Goal: Navigation & Orientation: Find specific page/section

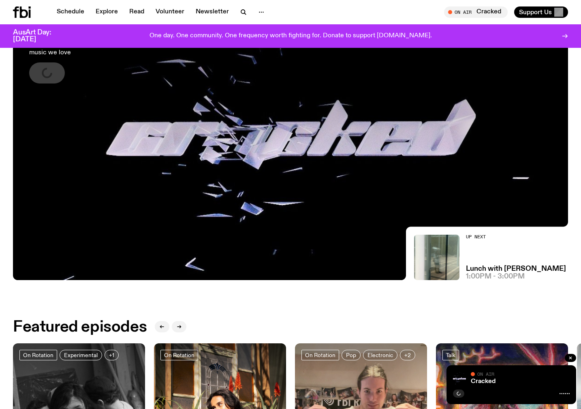
scroll to position [118, 0]
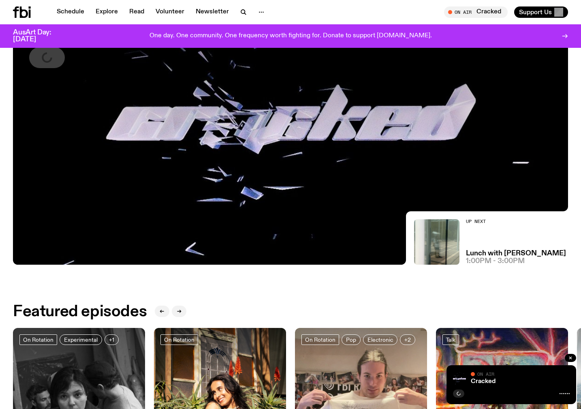
click at [566, 391] on icon at bounding box center [564, 393] width 10 height 6
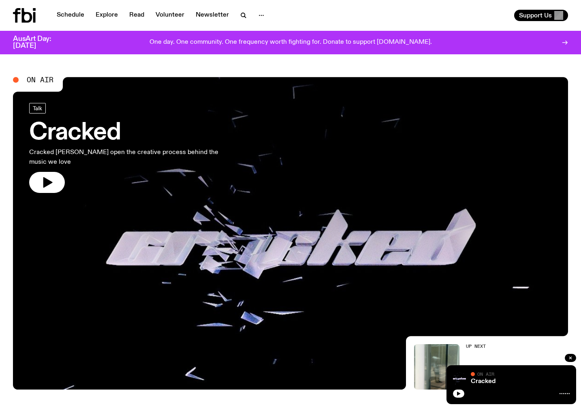
click at [519, 381] on div "Cracked" at bounding box center [519, 381] width 100 height 6
click at [458, 394] on icon "button" at bounding box center [458, 393] width 5 height 5
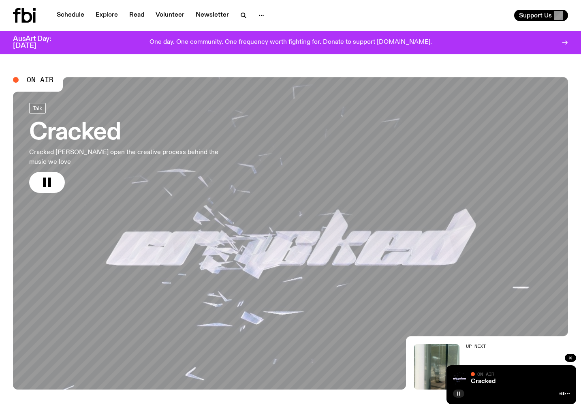
click at [460, 395] on rect "button" at bounding box center [459, 393] width 1 height 4
